Goal: Use online tool/utility

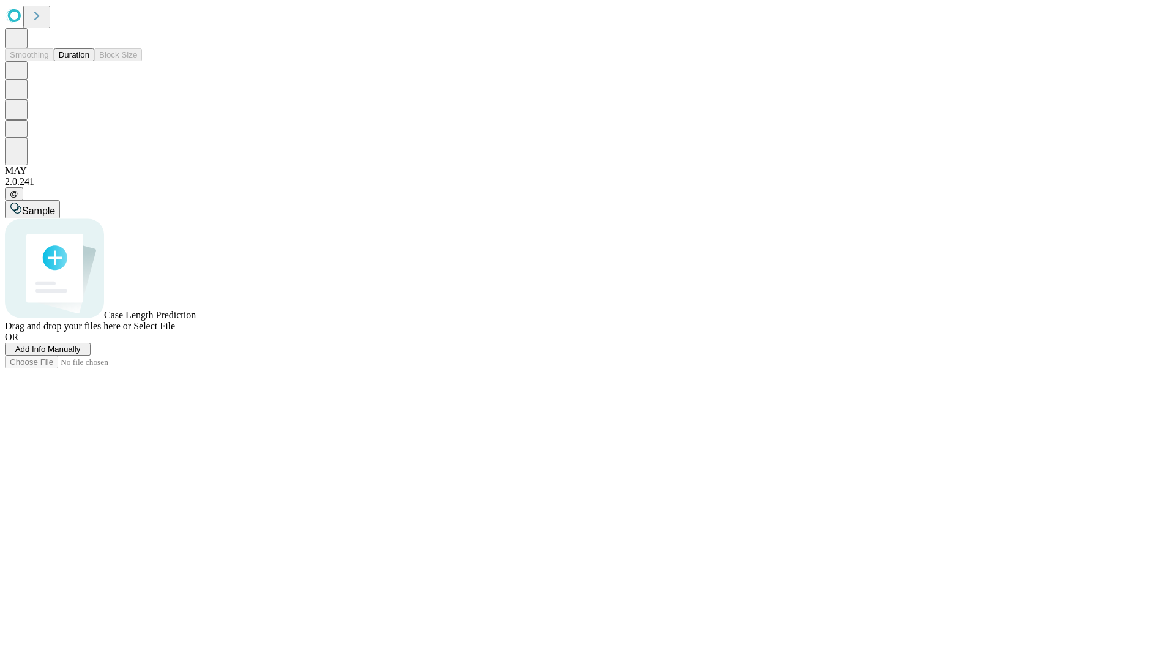
click at [89, 61] on button "Duration" at bounding box center [74, 54] width 40 height 13
click at [175, 331] on span "Select File" at bounding box center [154, 326] width 42 height 10
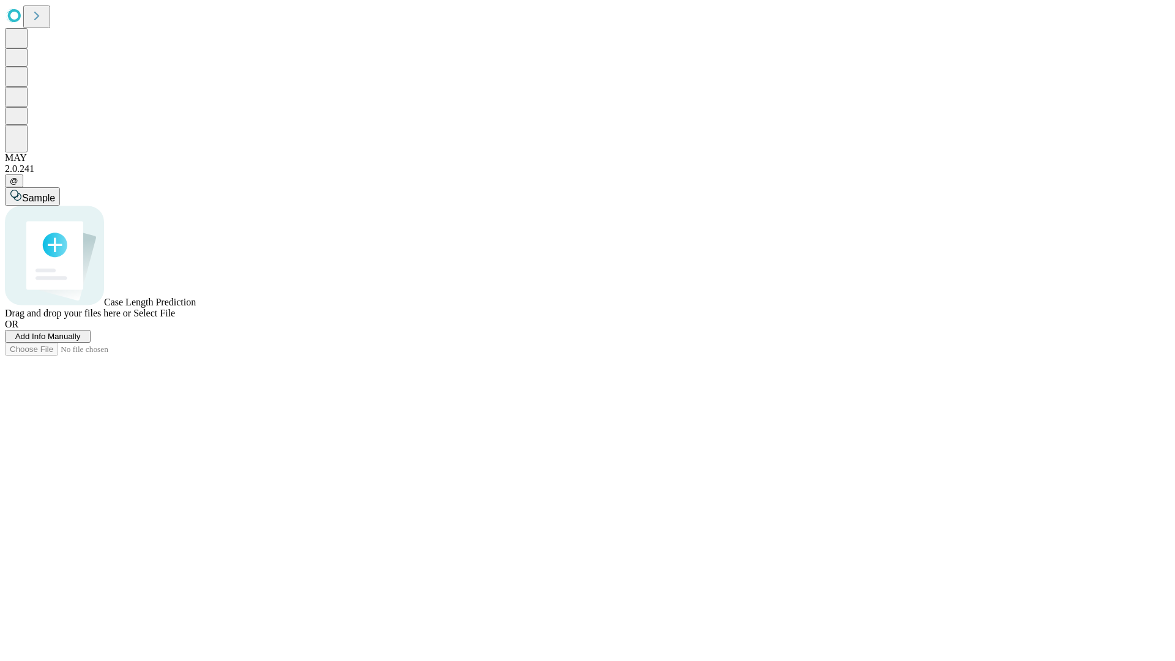
click at [175, 318] on span "Select File" at bounding box center [154, 313] width 42 height 10
